Goal: Task Accomplishment & Management: Use online tool/utility

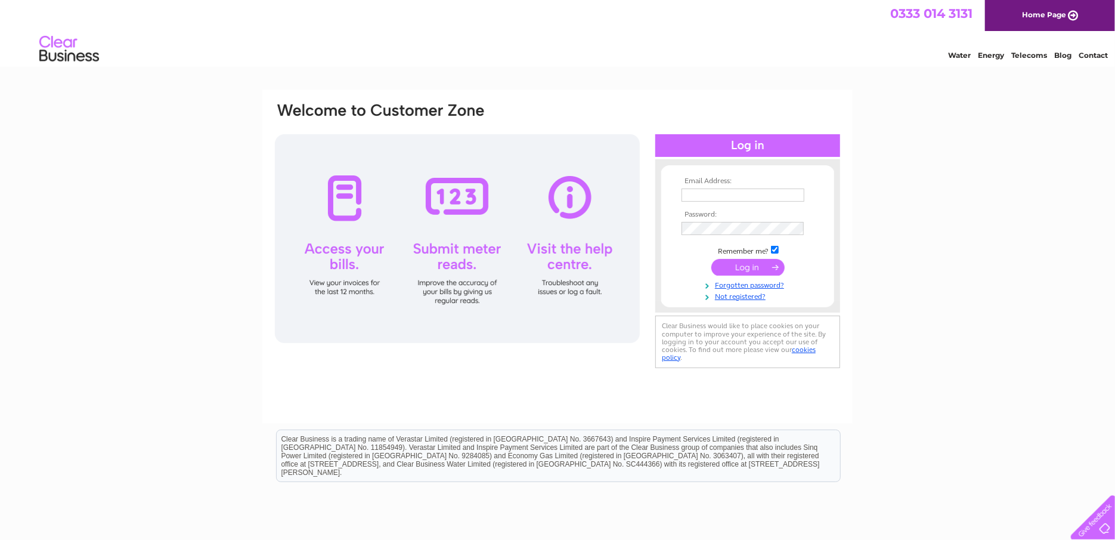
type input "dave@galloway-photography.co.uk"
click at [751, 270] on input "submit" at bounding box center [747, 267] width 73 height 17
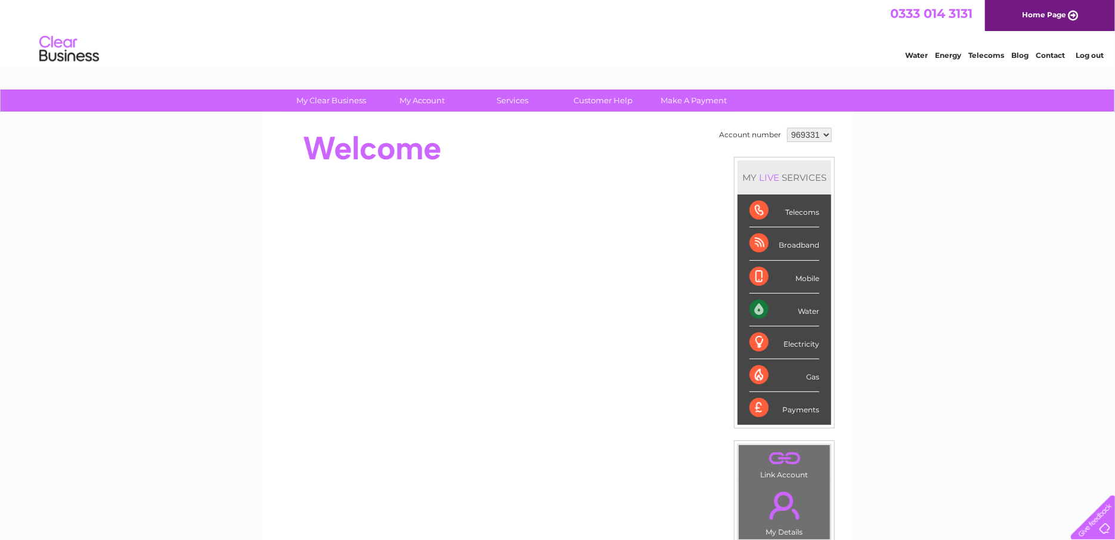
click at [804, 304] on div "Water" at bounding box center [784, 309] width 70 height 33
click at [813, 309] on div "Water" at bounding box center [784, 309] width 70 height 33
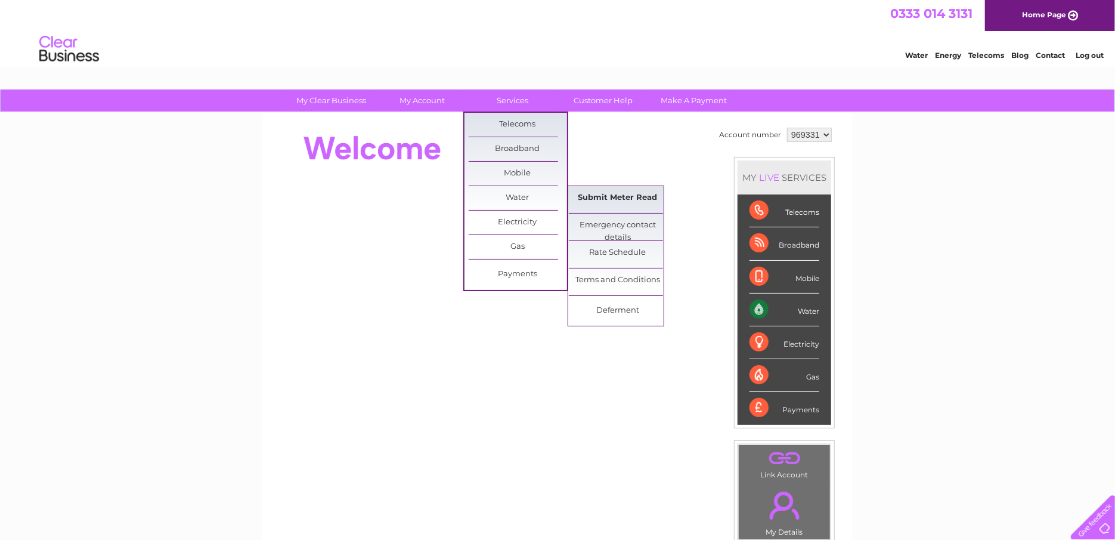
click at [644, 191] on link "Submit Meter Read" at bounding box center [618, 198] width 98 height 24
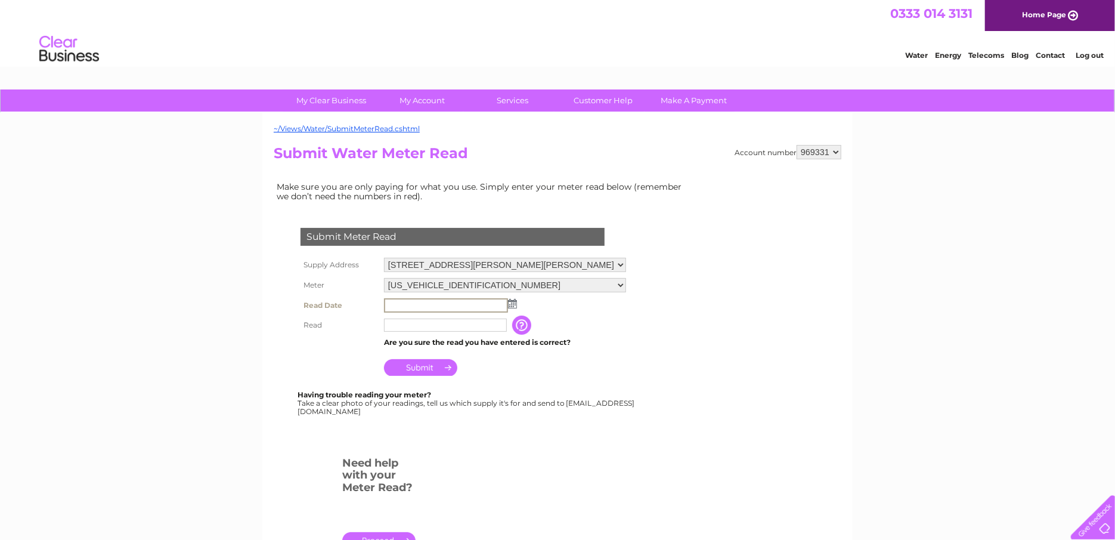
click at [417, 302] on input "text" at bounding box center [446, 305] width 124 height 14
click at [510, 302] on img at bounding box center [511, 303] width 9 height 10
click at [478, 352] on link "2" at bounding box center [471, 355] width 17 height 12
type input "[DATE]"
click at [409, 321] on input "text" at bounding box center [445, 323] width 123 height 13
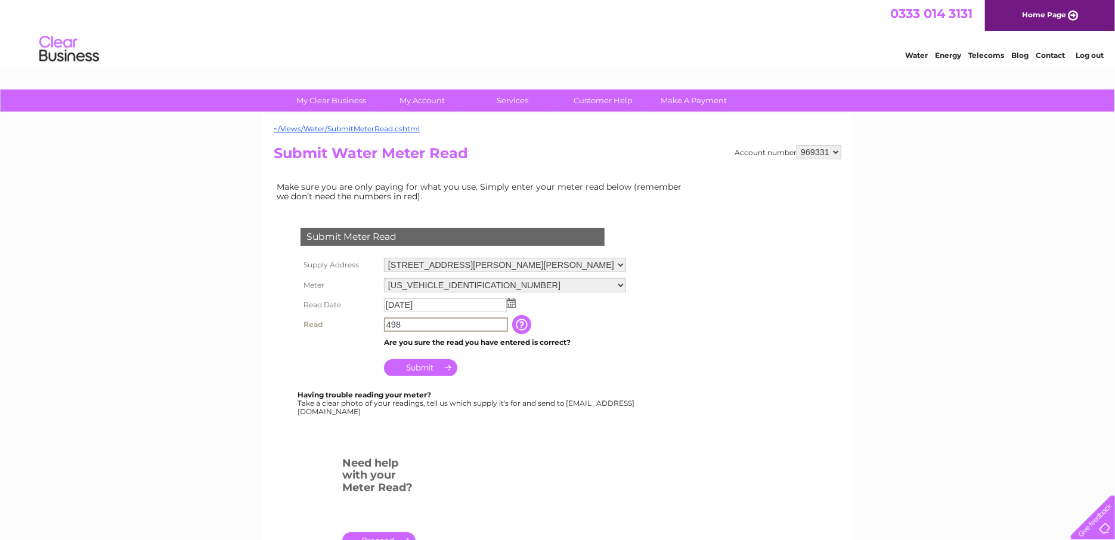
type input "498"
click at [422, 363] on input "Submit" at bounding box center [420, 367] width 73 height 17
